Goal: Task Accomplishment & Management: Manage account settings

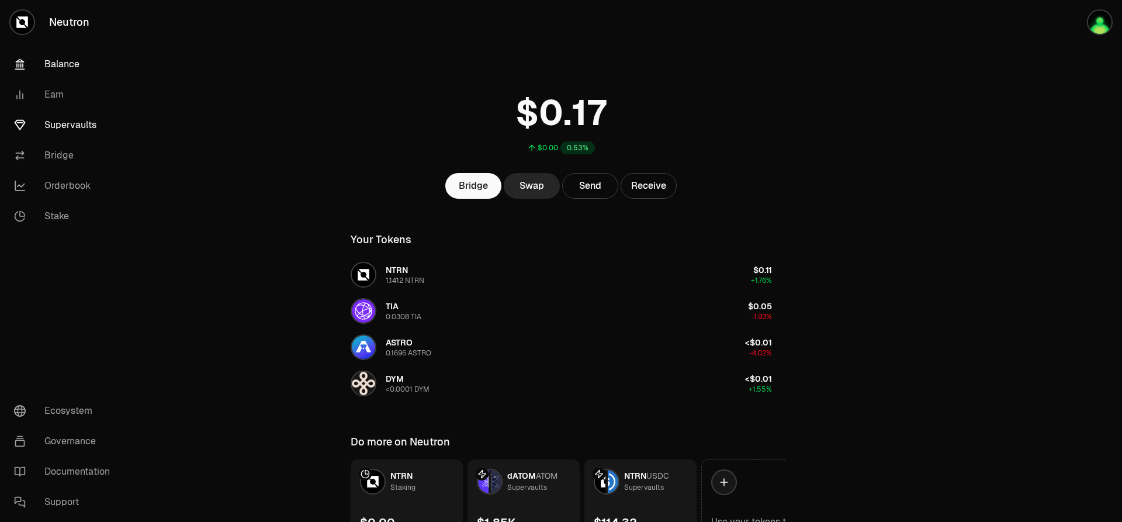
click at [71, 126] on link "Supervaults" at bounding box center [66, 125] width 122 height 30
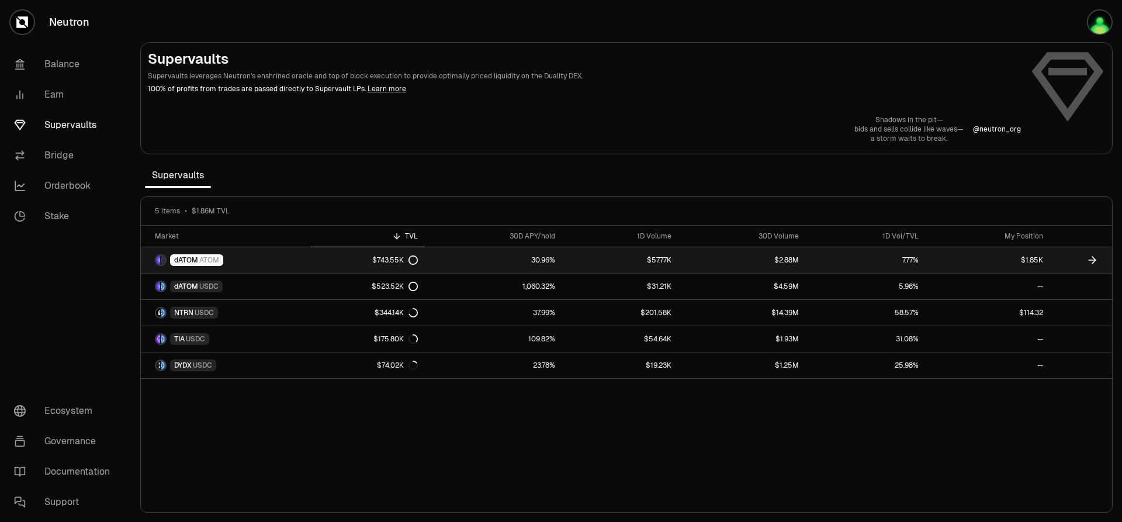
click at [727, 257] on link "$2.88M" at bounding box center [742, 260] width 127 height 26
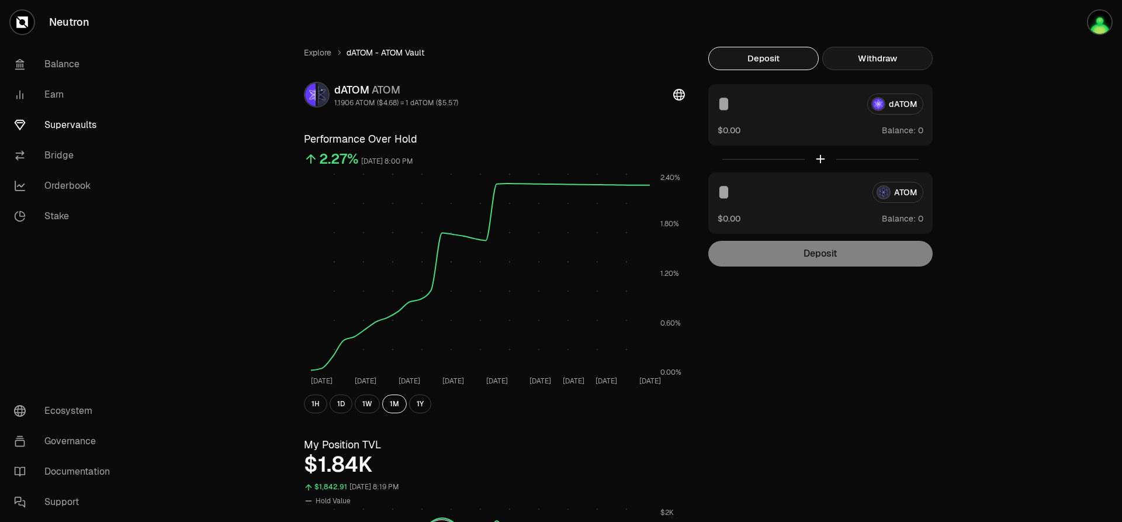
click at [894, 61] on button "Withdraw" at bounding box center [878, 58] width 110 height 23
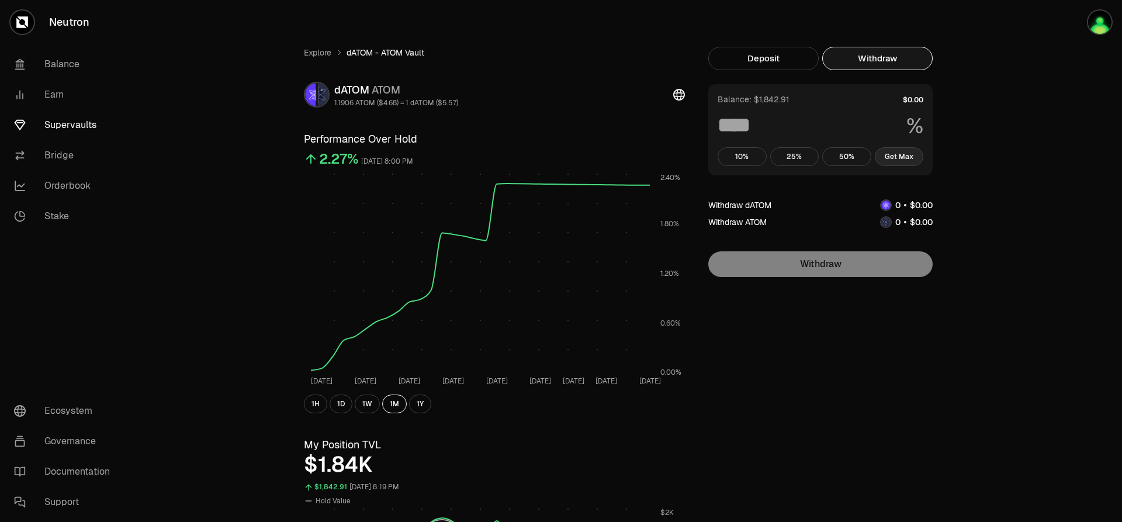
click at [904, 155] on button "Get Max" at bounding box center [899, 156] width 49 height 19
type input "***"
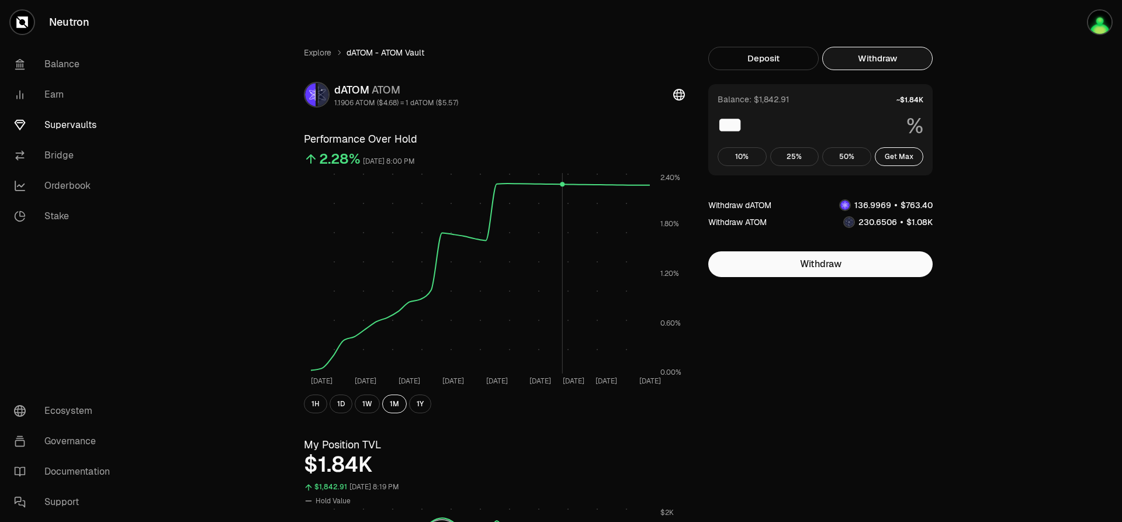
scroll to position [502, 0]
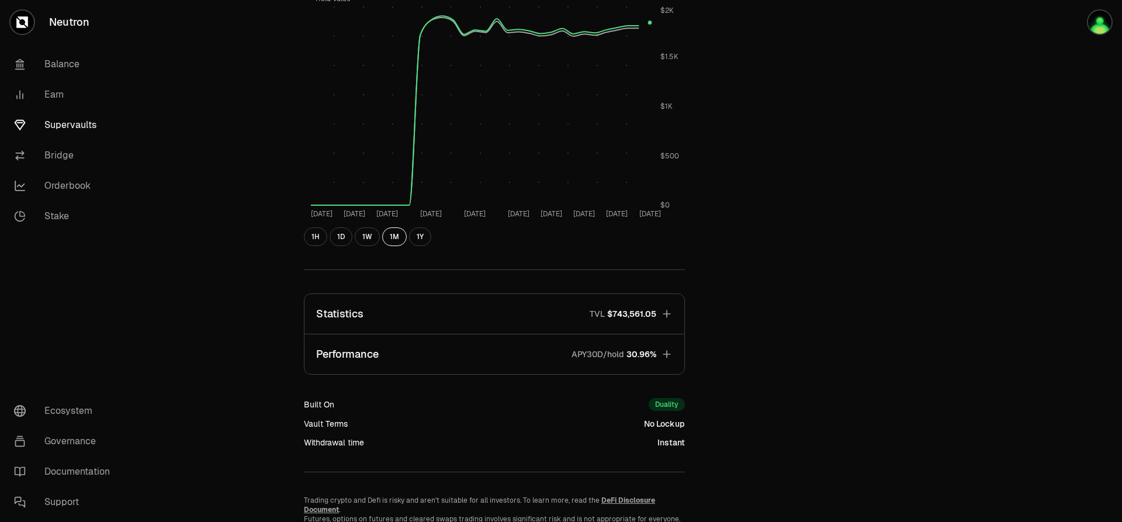
click at [1089, 426] on div "Explore dATOM - ATOM Vault dATOM ATOM 1.1906 ATOM ($4.68) = 1 dATOM ($5.57) Per…" at bounding box center [626, 43] width 991 height 1091
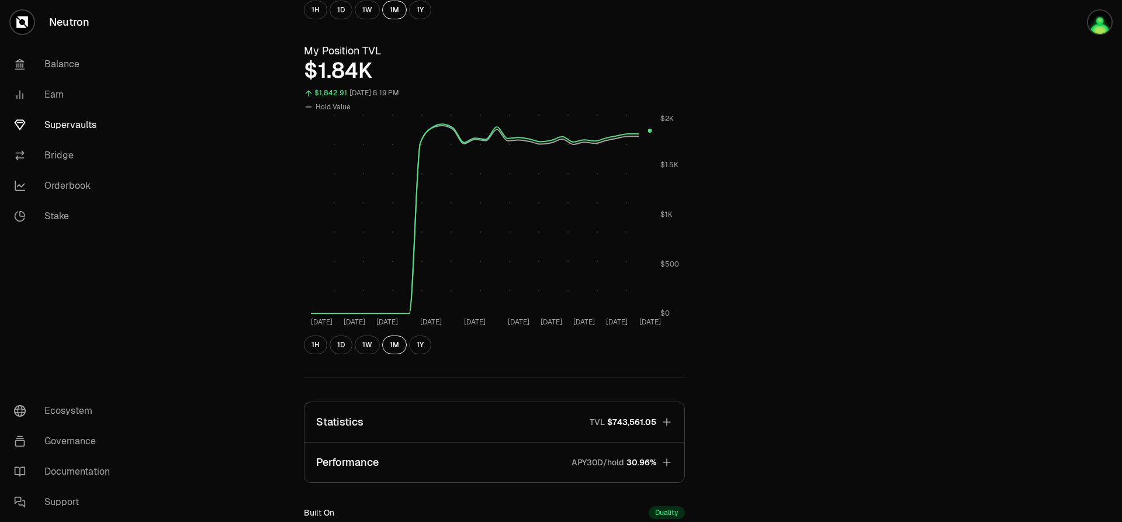
scroll to position [560, 0]
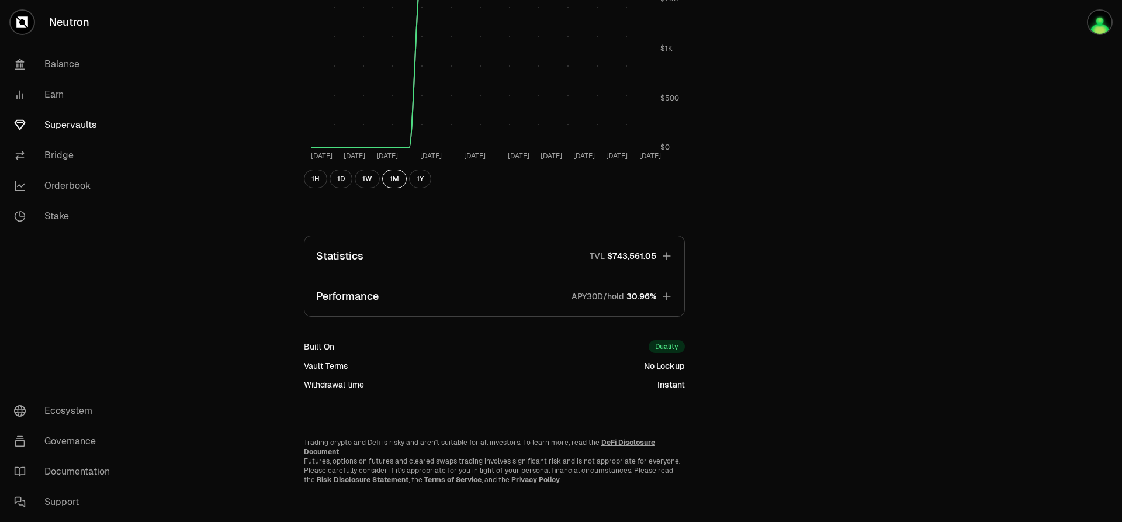
click at [668, 255] on icon "button" at bounding box center [667, 256] width 12 height 12
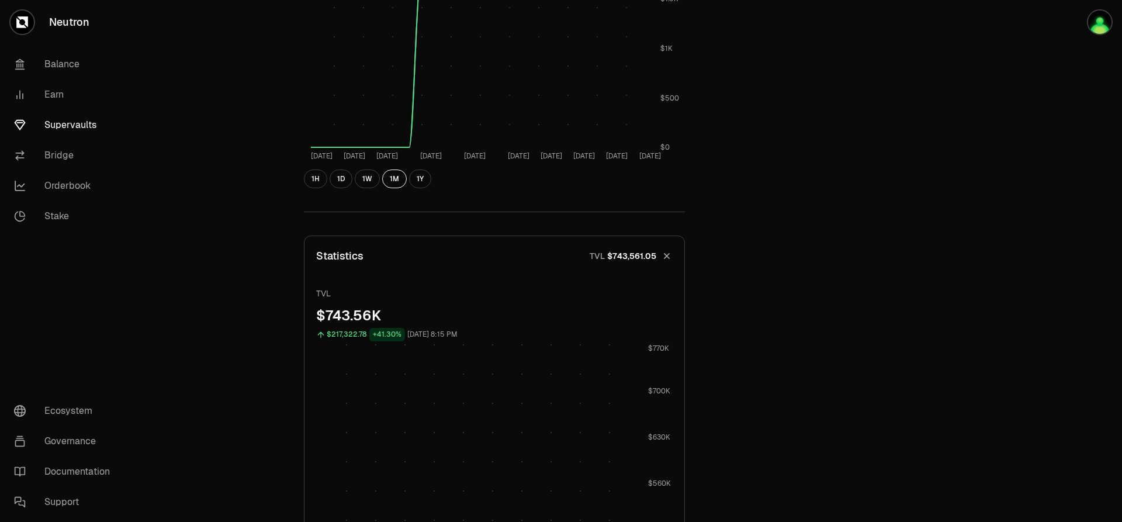
click at [668, 255] on icon "button" at bounding box center [667, 256] width 11 height 11
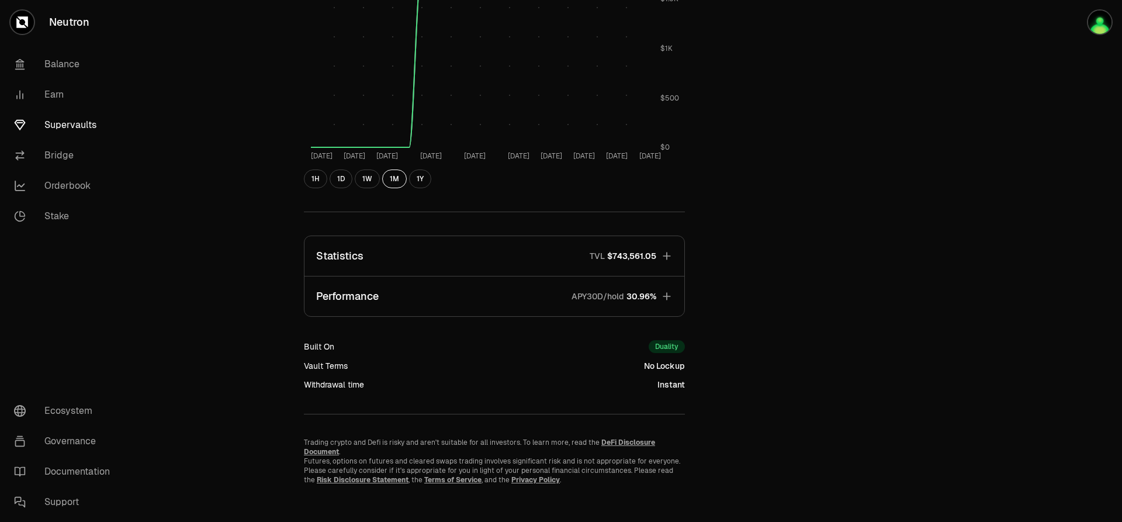
click at [672, 292] on icon "button" at bounding box center [667, 297] width 12 height 12
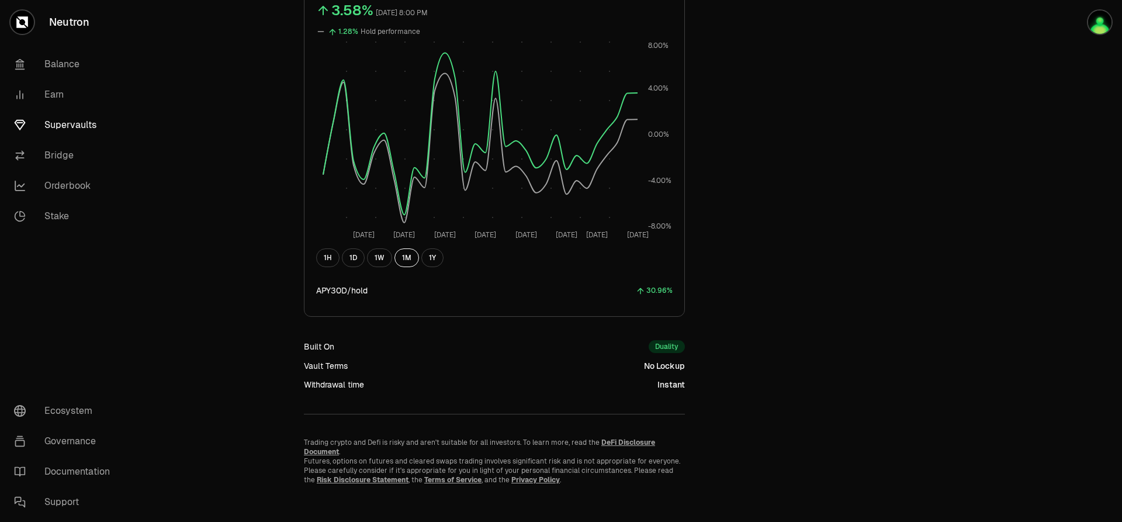
scroll to position [0, 0]
